Goal: Task Accomplishment & Management: Manage account settings

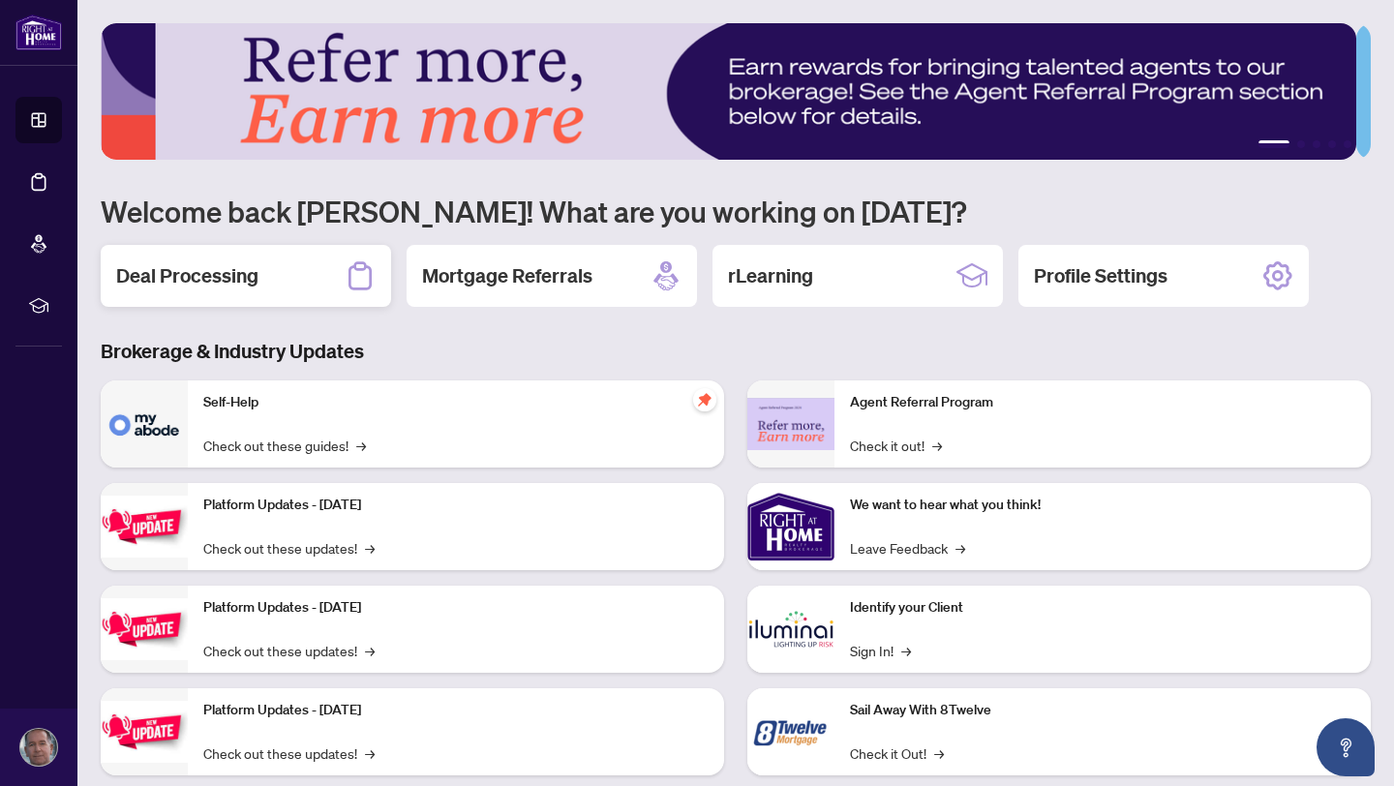
click at [185, 280] on h2 "Deal Processing" at bounding box center [187, 275] width 142 height 27
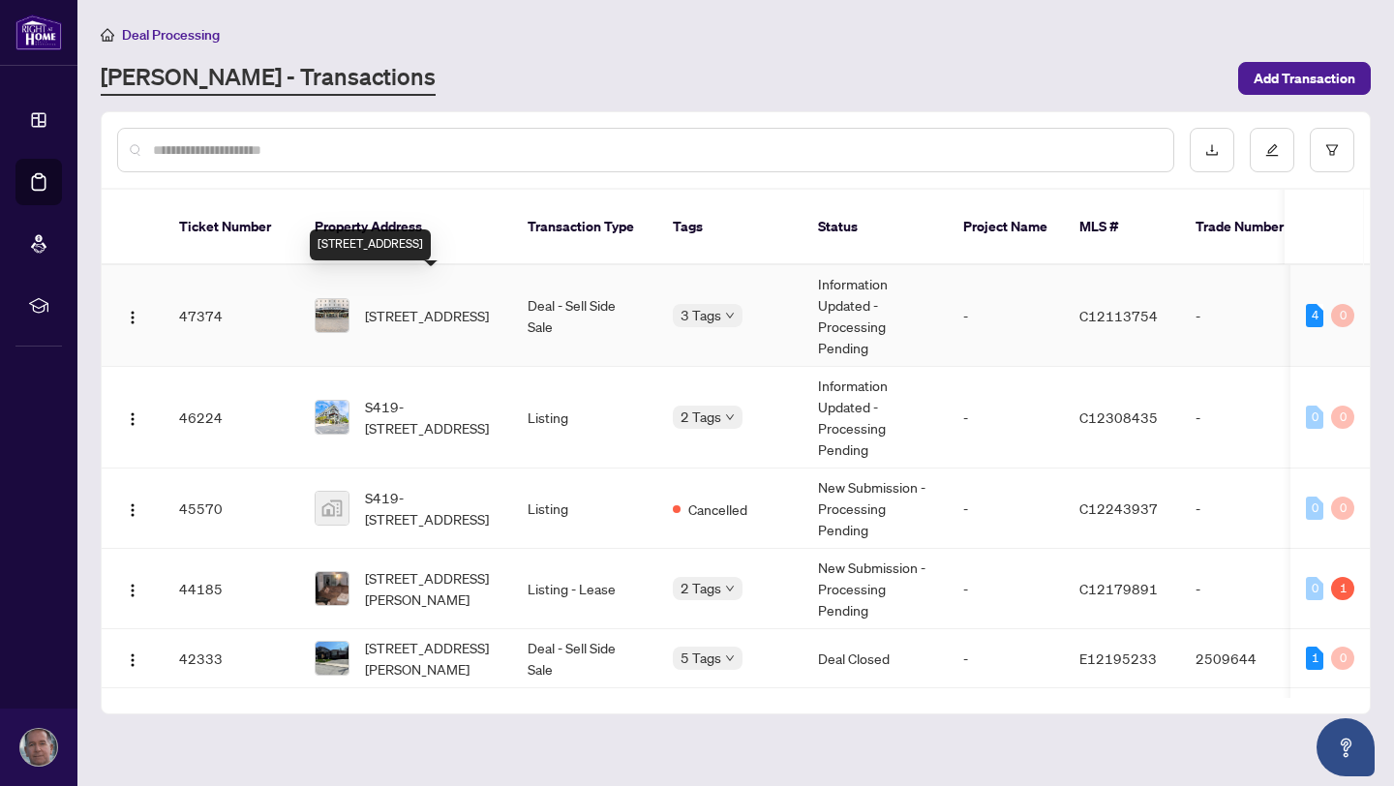
click at [423, 305] on span "[STREET_ADDRESS]" at bounding box center [427, 315] width 124 height 21
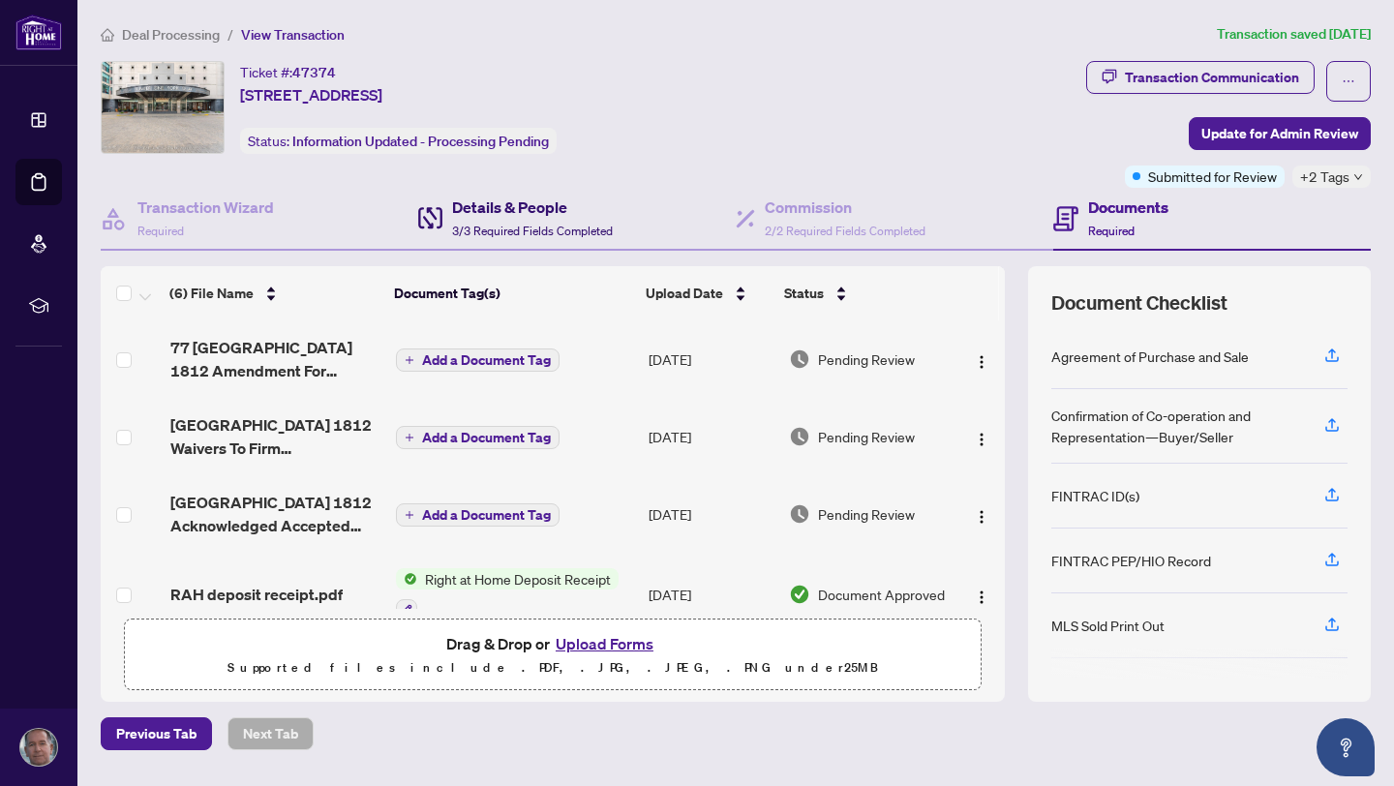
click at [491, 205] on h4 "Details & People" at bounding box center [532, 207] width 161 height 23
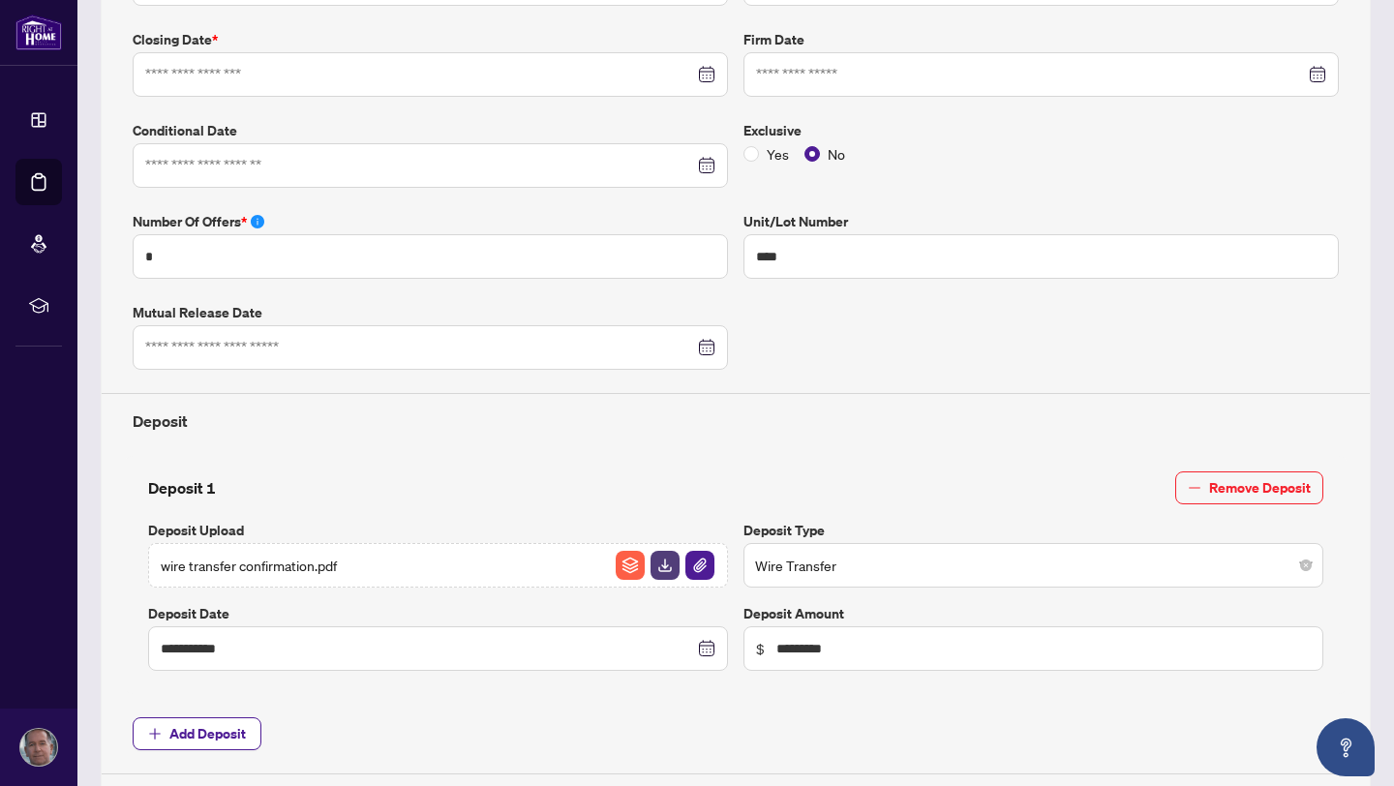
type input "**********"
